Goal: Task Accomplishment & Management: Manage account settings

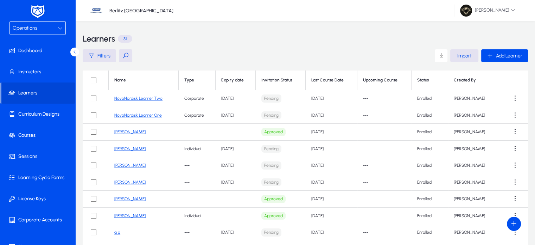
click at [124, 56] on button at bounding box center [125, 55] width 13 height 13
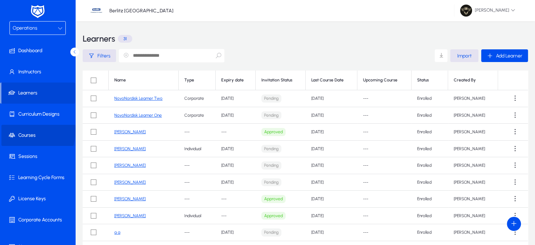
click at [30, 131] on span at bounding box center [38, 135] width 75 height 17
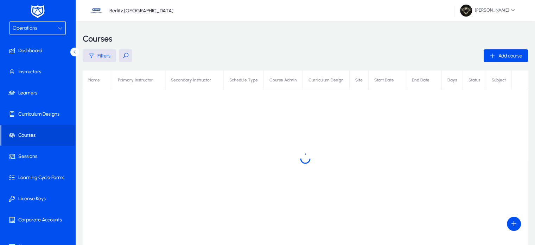
click at [128, 56] on button at bounding box center [125, 55] width 13 height 13
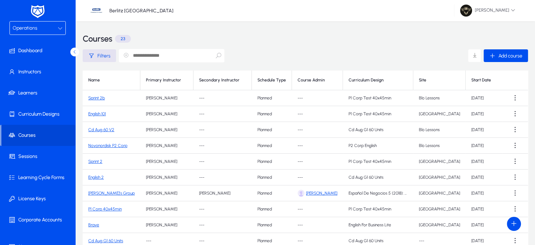
click at [162, 59] on input "text" at bounding box center [172, 55] width 106 height 13
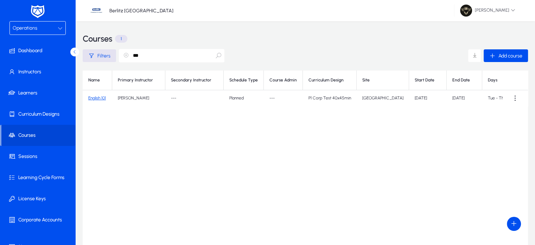
type input "***"
click at [94, 98] on link "English 101" at bounding box center [97, 97] width 18 height 5
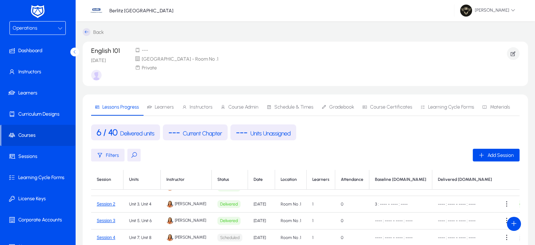
scroll to position [161, 0]
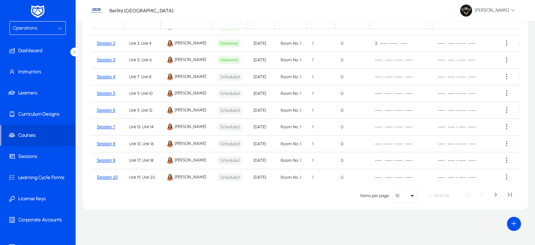
click at [397, 199] on div "10" at bounding box center [405, 195] width 24 height 13
click at [408, 178] on mat-option "250" at bounding box center [409, 181] width 32 height 15
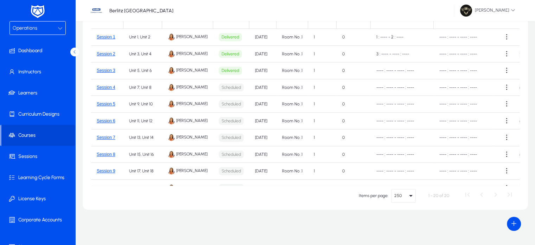
scroll to position [0, 0]
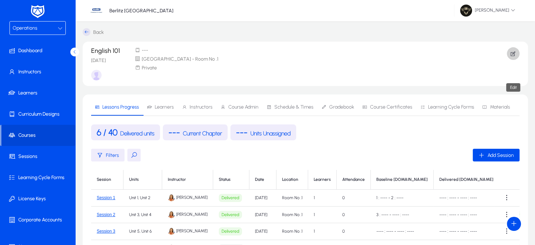
click at [514, 53] on icon "button" at bounding box center [513, 53] width 6 height 6
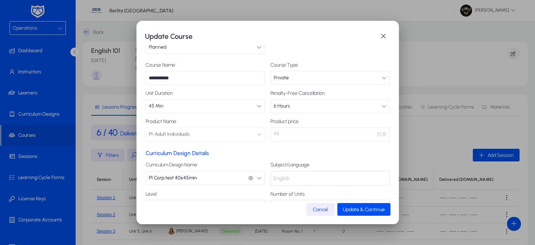
scroll to position [20, 0]
click at [383, 40] on span "button" at bounding box center [384, 36] width 14 height 14
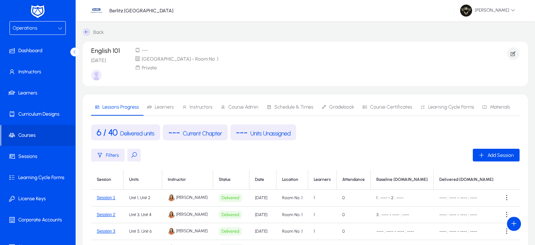
click at [30, 26] on span "Operations" at bounding box center [25, 28] width 25 height 6
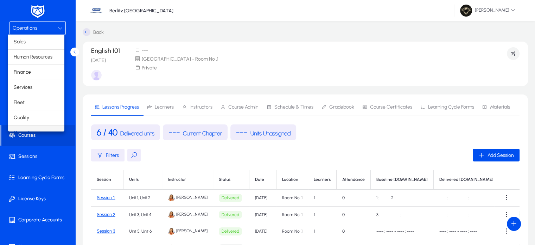
scroll to position [8, 0]
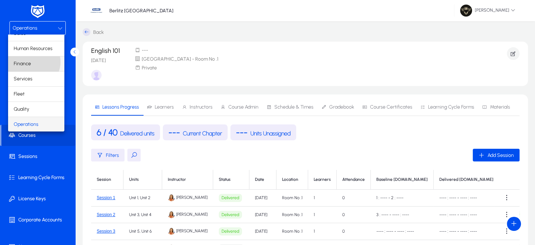
click at [32, 62] on mat-option "Finance" at bounding box center [36, 63] width 56 height 15
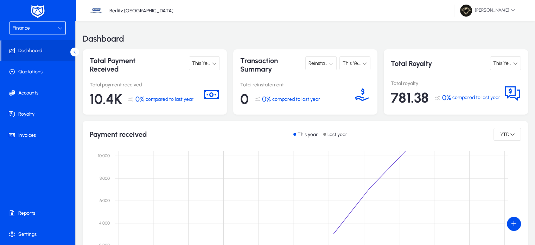
click at [37, 29] on div "Finance" at bounding box center [35, 28] width 45 height 9
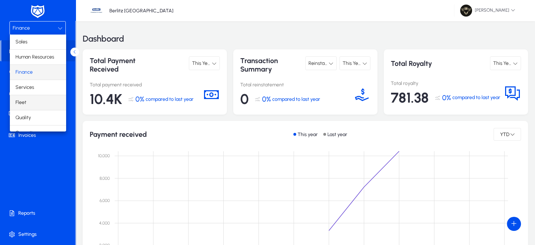
scroll to position [23, 0]
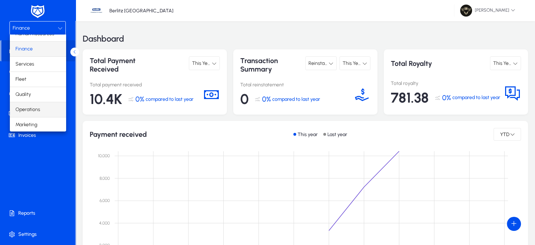
click at [33, 112] on span "Operations" at bounding box center [27, 109] width 25 height 8
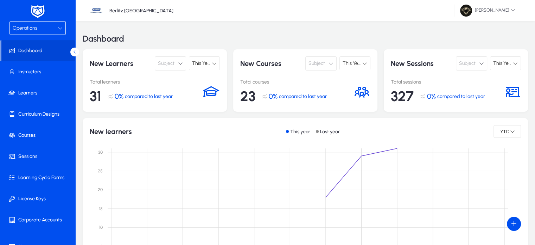
click at [38, 11] on img at bounding box center [38, 11] width 18 height 15
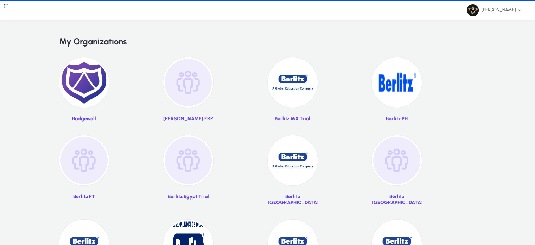
click at [38, 11] on div "[PERSON_NAME]" at bounding box center [267, 10] width 535 height 20
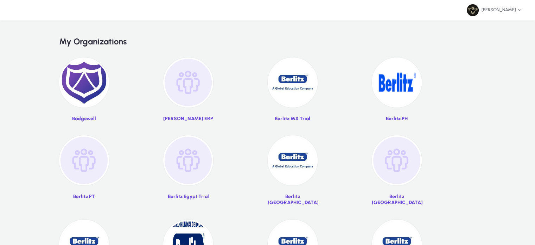
scroll to position [48, 0]
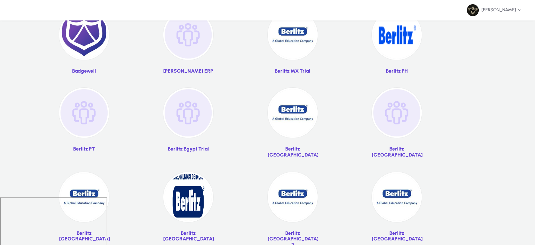
click at [84, 190] on img at bounding box center [84, 197] width 50 height 50
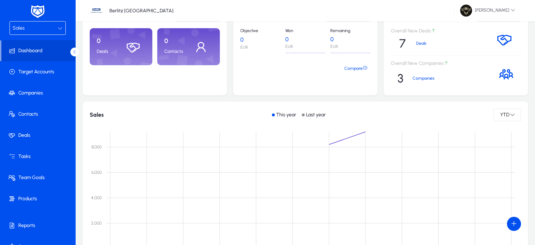
click at [35, 30] on div "Sales" at bounding box center [35, 28] width 45 height 9
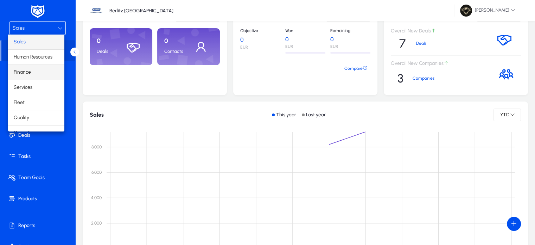
scroll to position [23, 0]
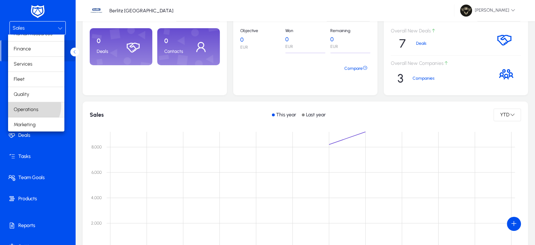
click at [30, 105] on span "Operations" at bounding box center [26, 109] width 25 height 8
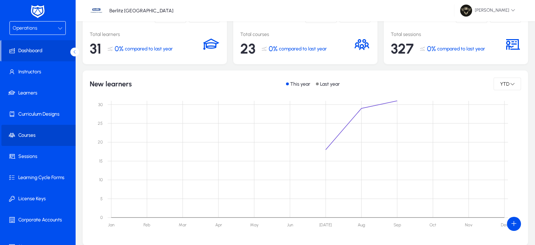
click at [41, 136] on span "Courses" at bounding box center [38, 135] width 75 height 7
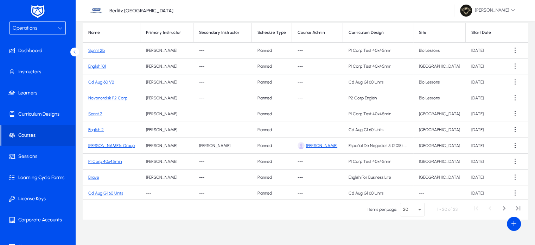
click at [96, 64] on link "English 101" at bounding box center [97, 66] width 18 height 5
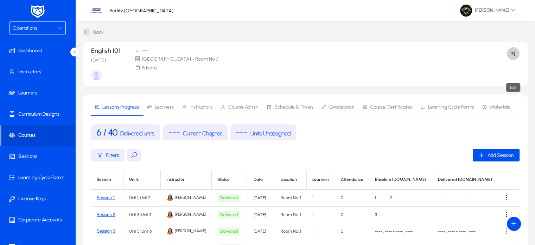
click at [514, 54] on icon "button" at bounding box center [513, 53] width 6 height 6
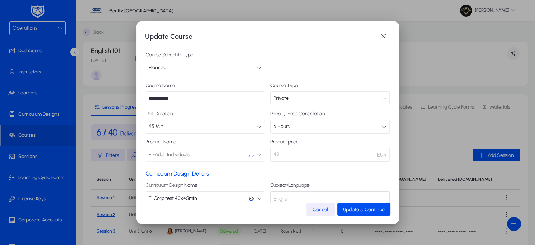
scroll to position [43, 0]
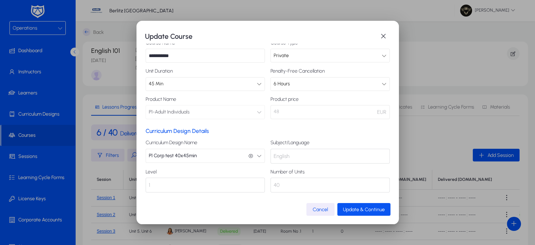
click at [352, 204] on span "submit" at bounding box center [364, 209] width 53 height 17
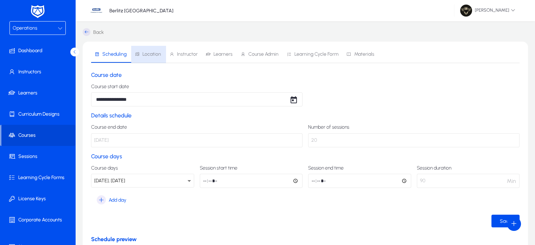
click at [153, 55] on span "Location" at bounding box center [152, 54] width 19 height 5
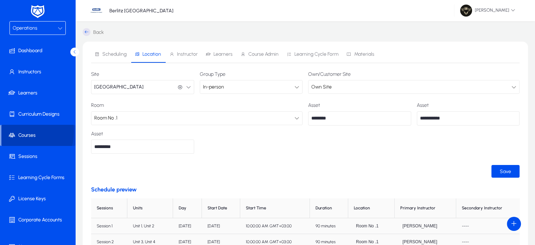
click at [17, 132] on icon at bounding box center [13, 135] width 10 height 7
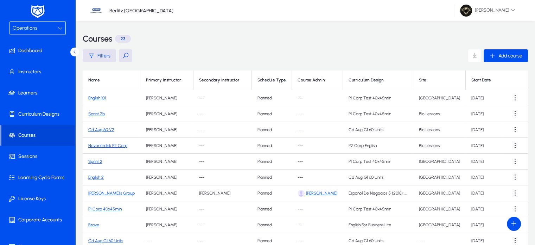
click at [93, 96] on link "English 101" at bounding box center [97, 97] width 18 height 5
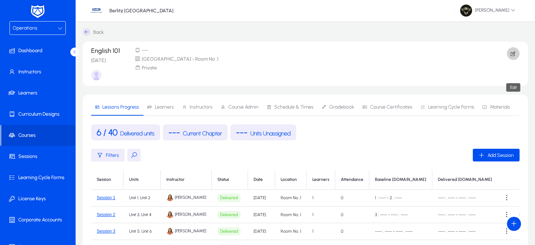
click at [512, 48] on span "button" at bounding box center [513, 53] width 13 height 17
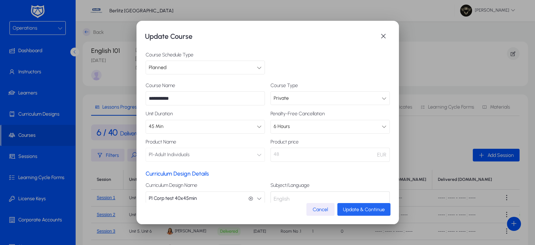
click at [356, 207] on span "Update & Continue" at bounding box center [364, 209] width 42 height 6
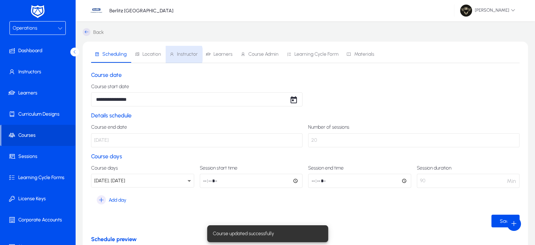
click at [174, 55] on span "Instructor" at bounding box center [183, 54] width 29 height 5
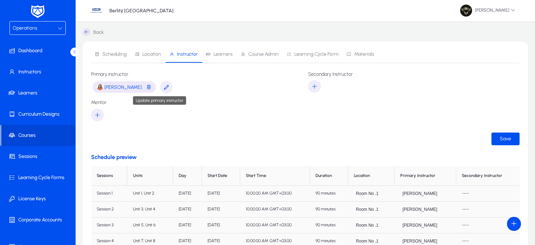
click at [163, 88] on icon "button" at bounding box center [166, 87] width 6 height 6
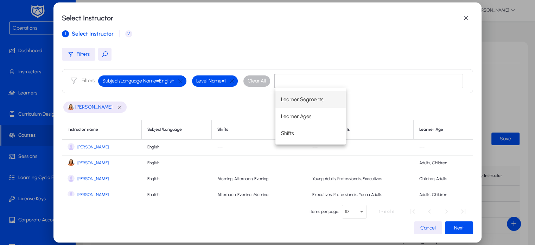
click at [129, 40] on span "2 Instructor pay rate" at bounding box center [127, 33] width 15 height 17
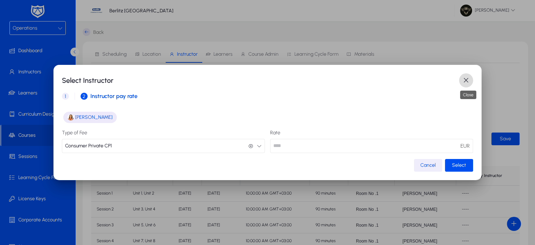
click at [462, 83] on span "button" at bounding box center [466, 80] width 14 height 14
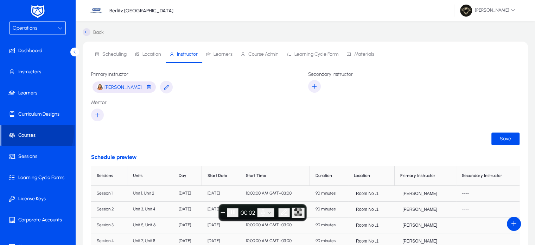
click at [25, 132] on span "Courses" at bounding box center [38, 135] width 74 height 7
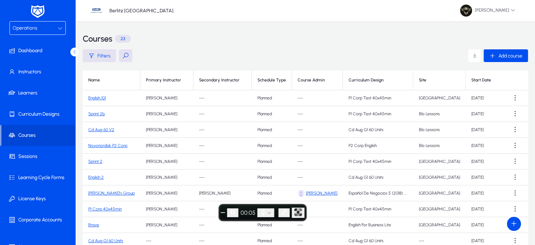
click at [104, 96] on link "English 101" at bounding box center [97, 97] width 18 height 5
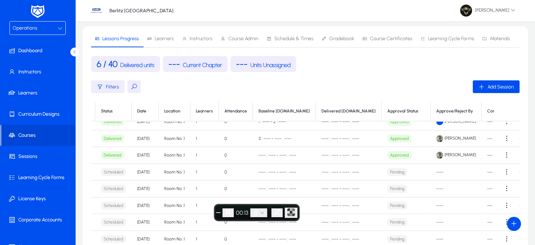
scroll to position [8, 0]
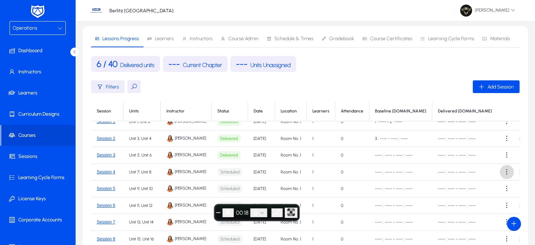
click at [504, 171] on span at bounding box center [507, 172] width 14 height 14
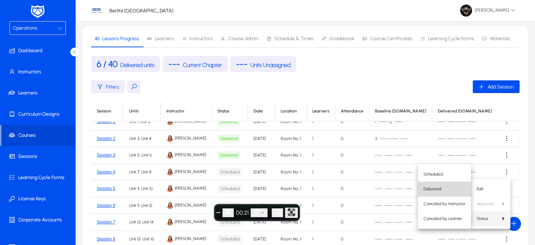
click at [440, 190] on span "Delivered" at bounding box center [445, 189] width 42 height 6
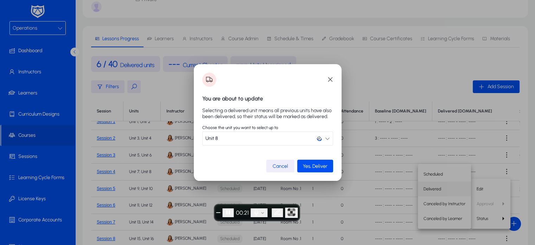
scroll to position [0, 0]
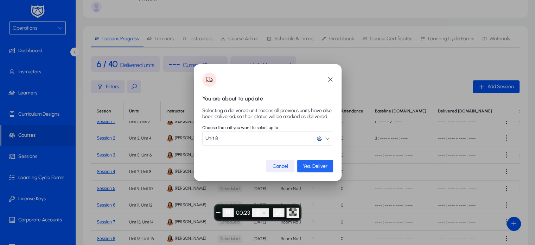
click at [321, 167] on span "Yes, Deliver" at bounding box center [315, 166] width 25 height 6
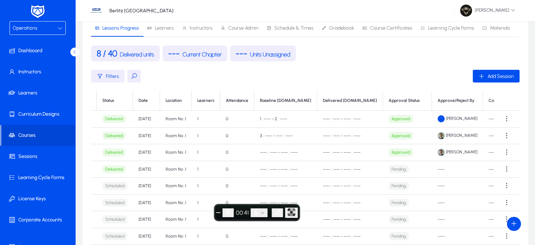
scroll to position [0, 115]
click at [505, 168] on span at bounding box center [507, 169] width 14 height 14
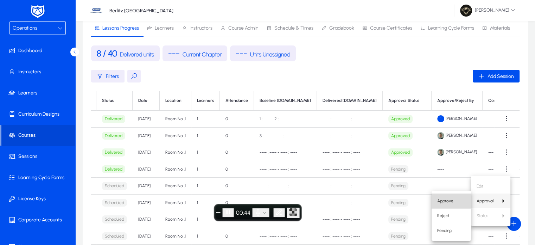
click at [449, 199] on span "Approve" at bounding box center [452, 200] width 28 height 6
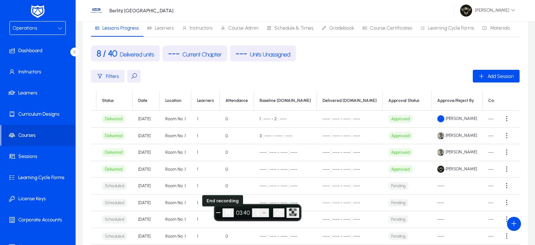
click at [219, 212] on span "End recording" at bounding box center [219, 212] width 0 height 0
